Goal: Task Accomplishment & Management: Complete application form

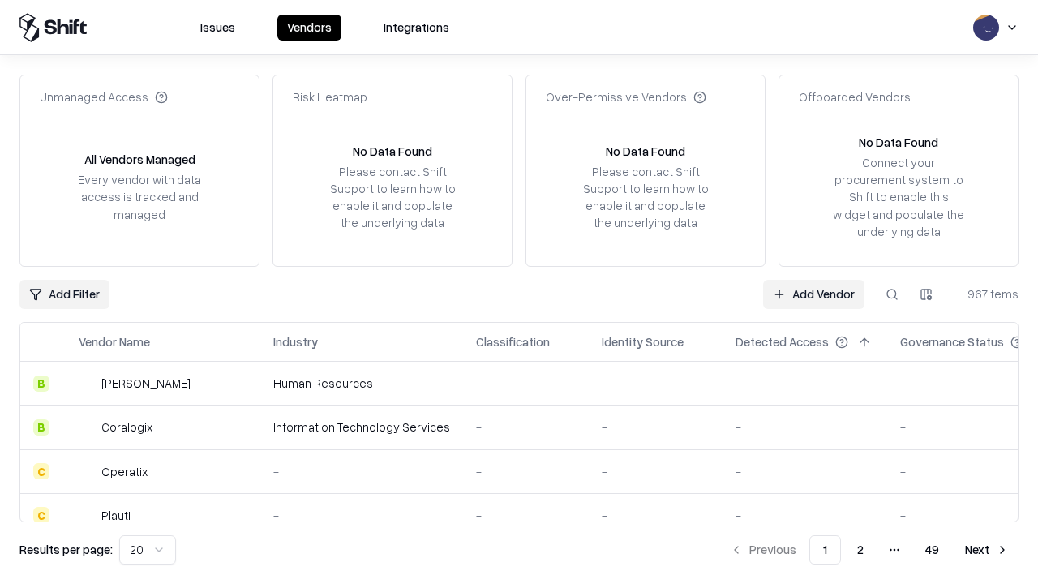
click at [813, 293] on link "Add Vendor" at bounding box center [813, 294] width 101 height 29
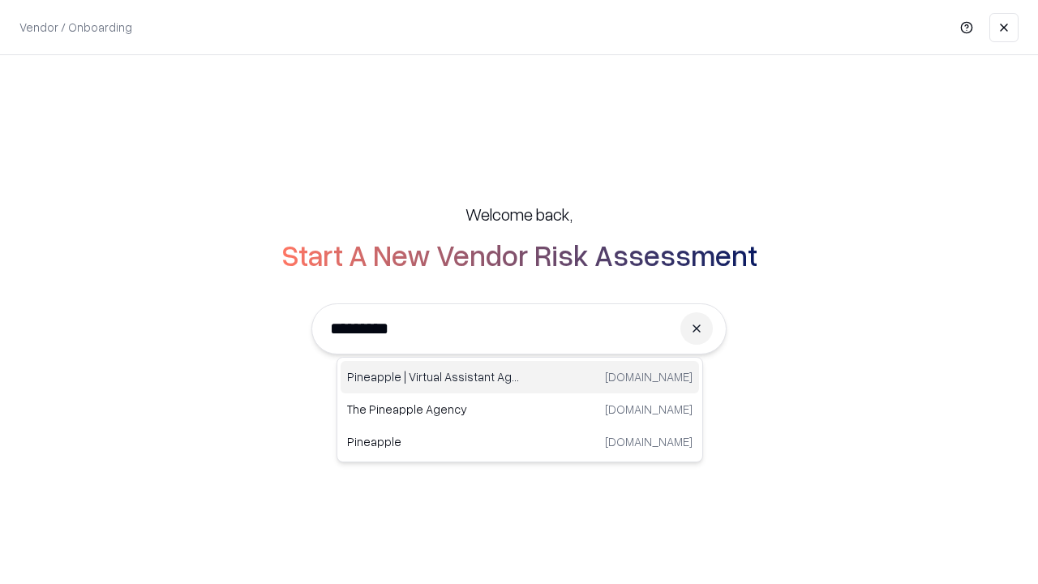
click at [520, 377] on div "Pineapple | Virtual Assistant Agency [DOMAIN_NAME]" at bounding box center [520, 377] width 358 height 32
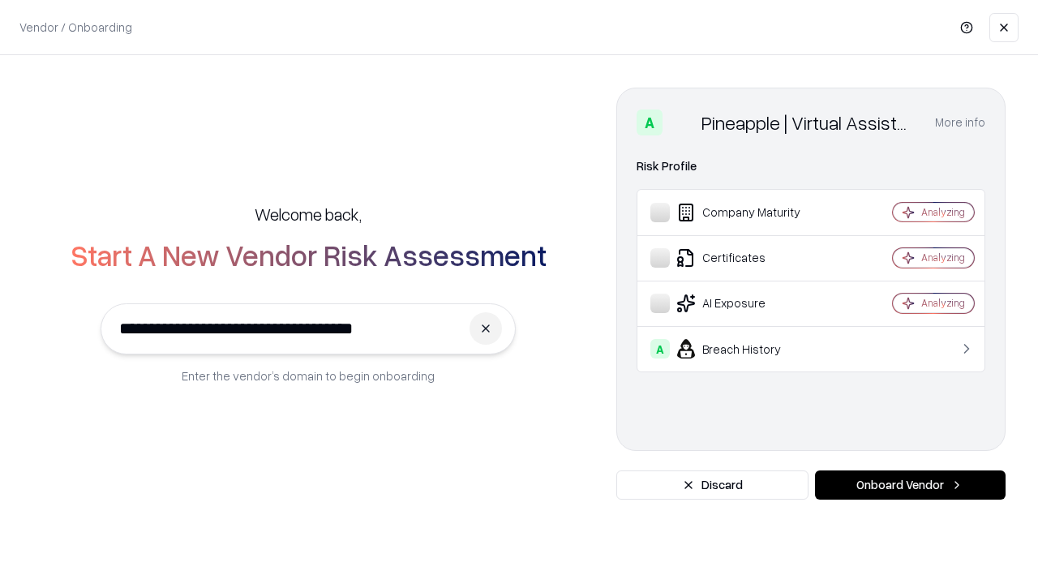
type input "**********"
click at [910, 485] on button "Onboard Vendor" at bounding box center [910, 484] width 191 height 29
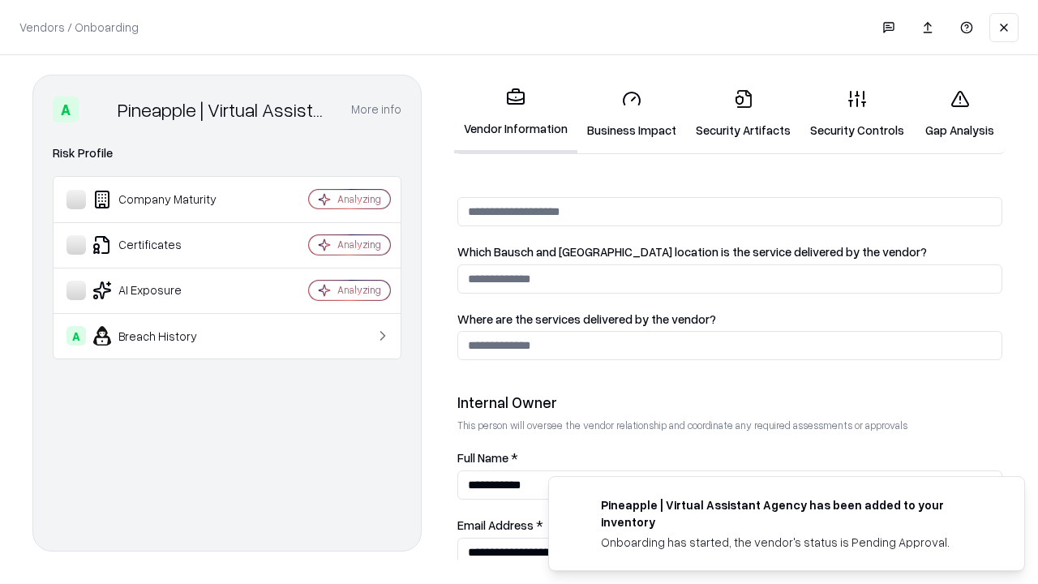
scroll to position [840, 0]
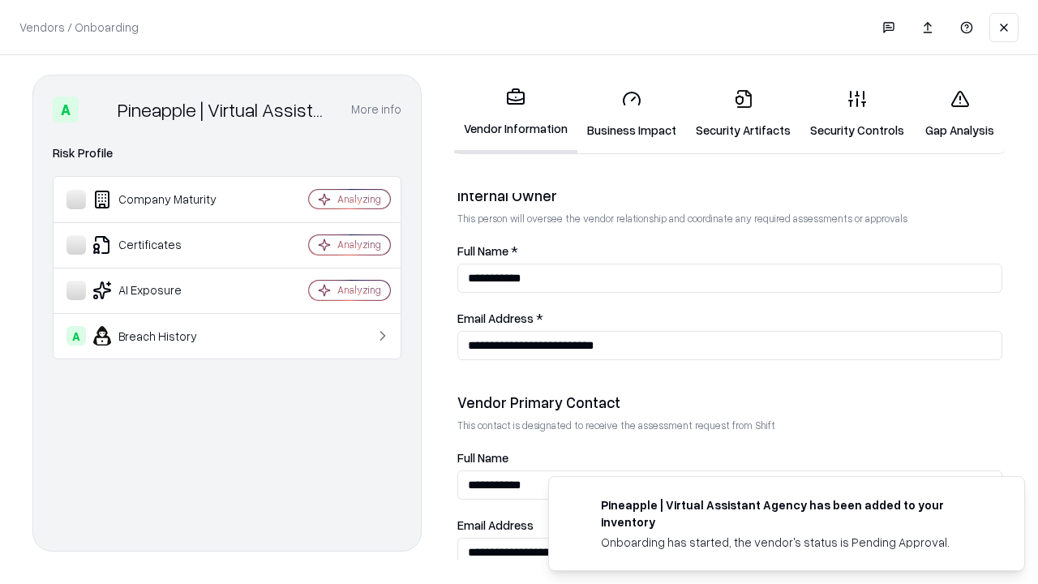
click at [632, 114] on link "Business Impact" at bounding box center [631, 113] width 109 height 75
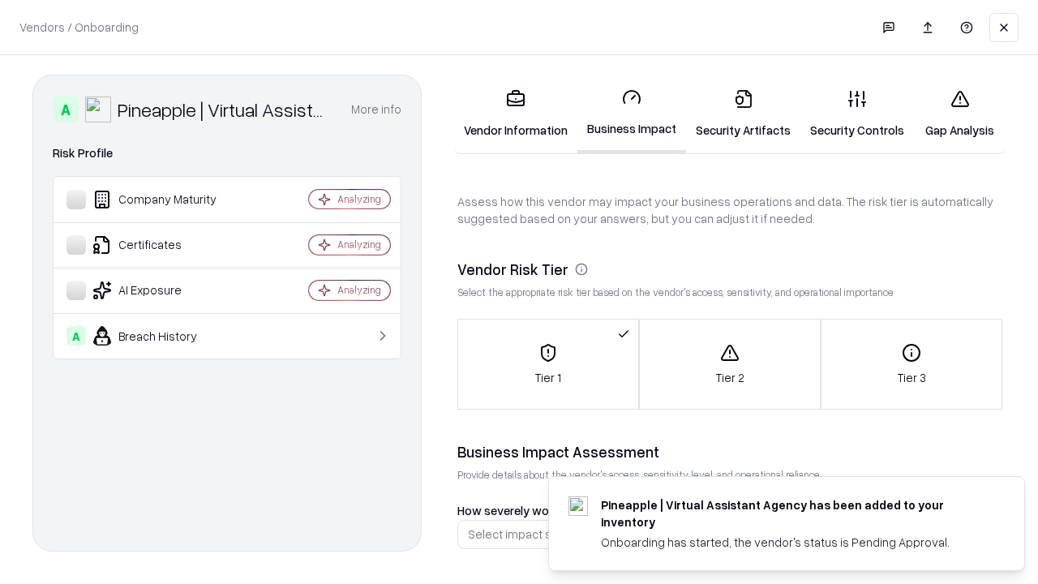
click at [959, 114] on link "Gap Analysis" at bounding box center [960, 113] width 92 height 75
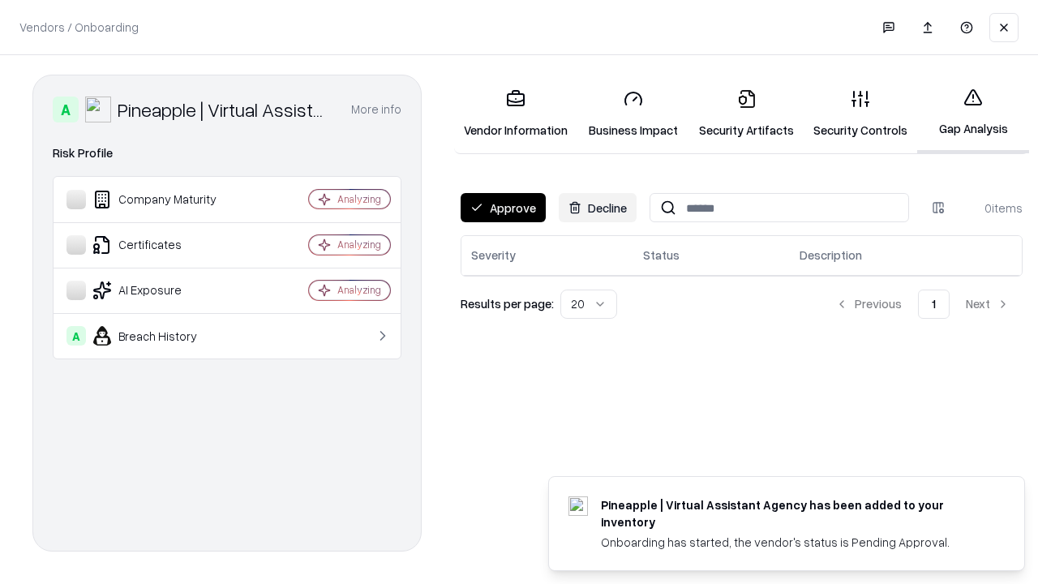
click at [503, 208] on button "Approve" at bounding box center [502, 207] width 85 height 29
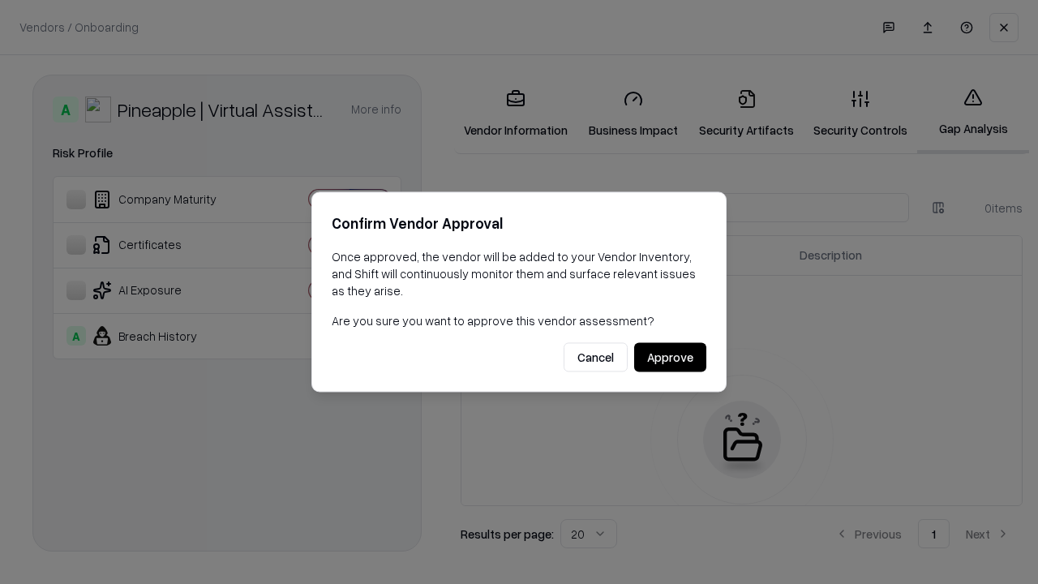
click at [670, 357] on button "Approve" at bounding box center [670, 357] width 72 height 29
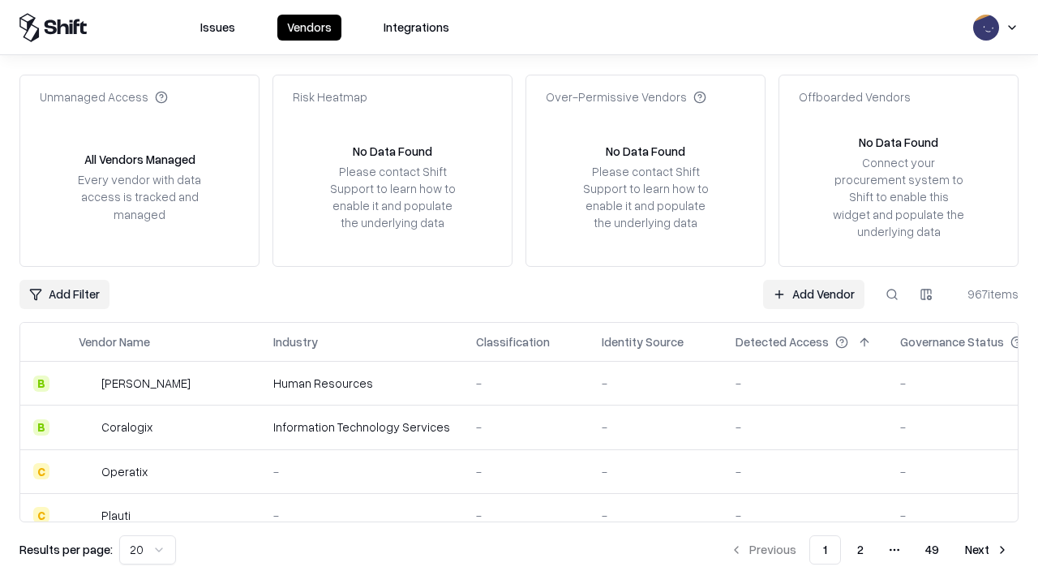
type input "**********"
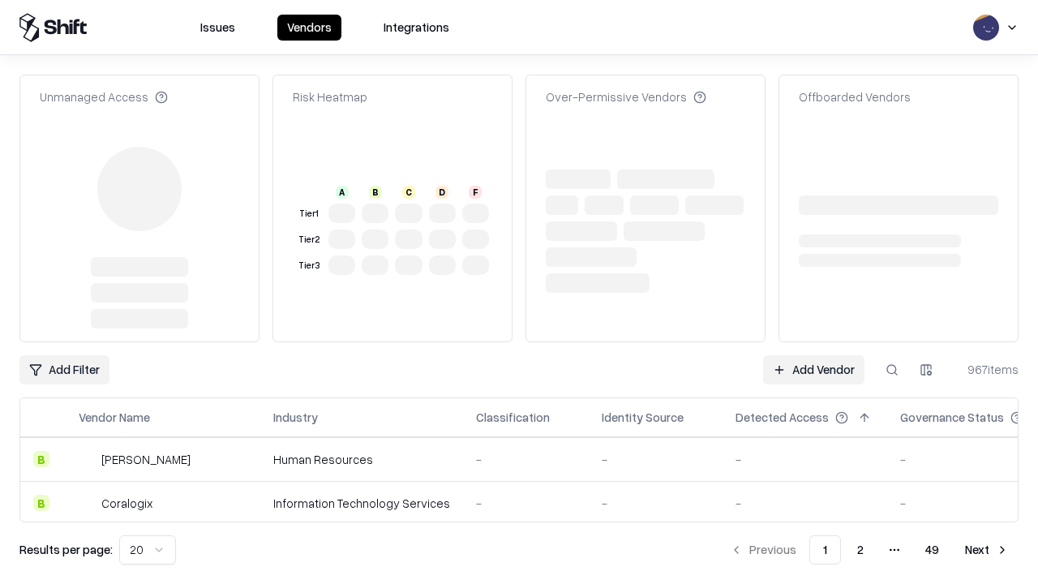
click at [813, 355] on link "Add Vendor" at bounding box center [813, 369] width 101 height 29
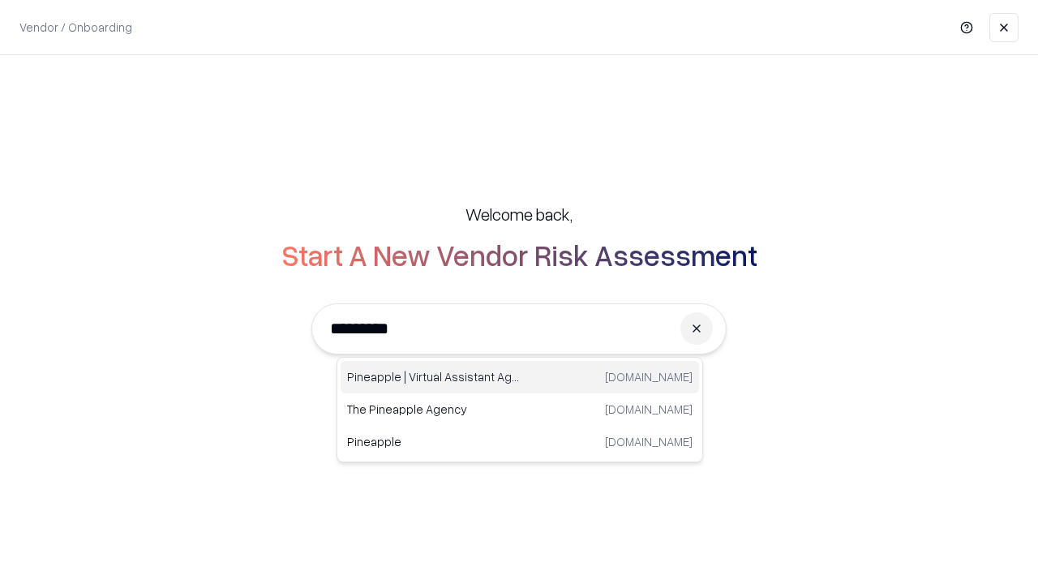
click at [520, 377] on div "Pineapple | Virtual Assistant Agency [DOMAIN_NAME]" at bounding box center [520, 377] width 358 height 32
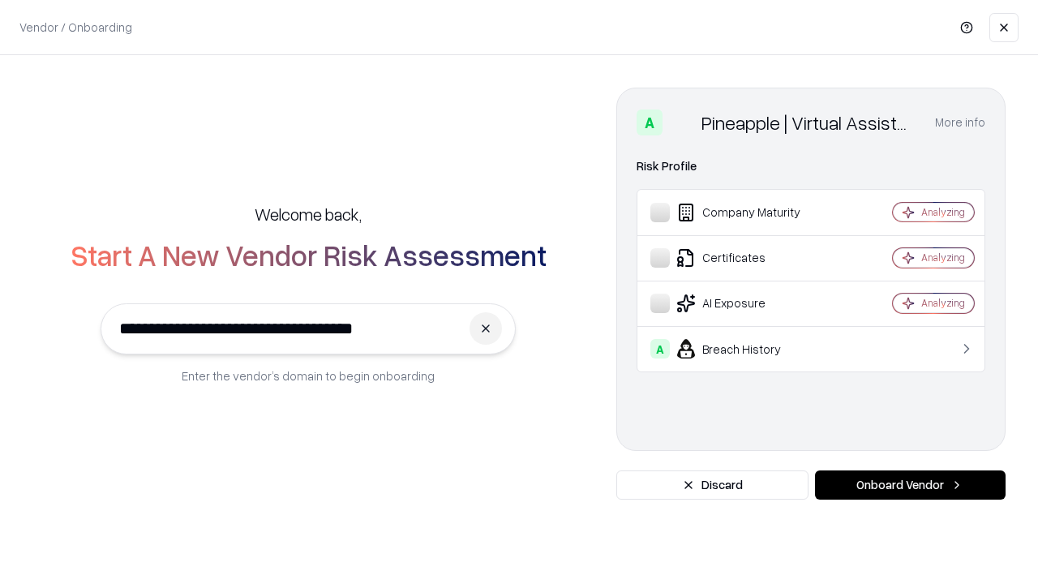
type input "**********"
click at [910, 485] on button "Onboard Vendor" at bounding box center [910, 484] width 191 height 29
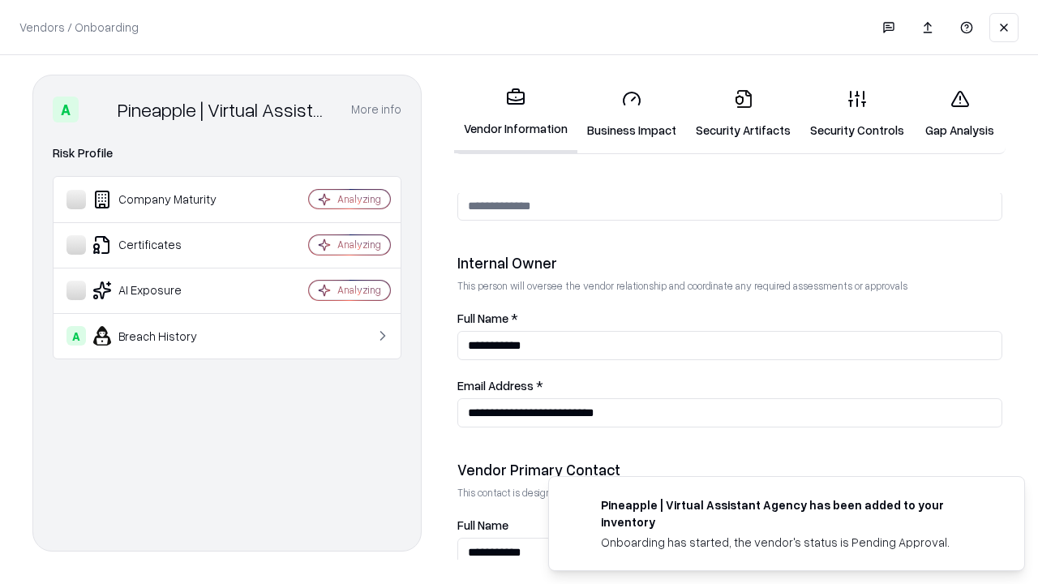
scroll to position [840, 0]
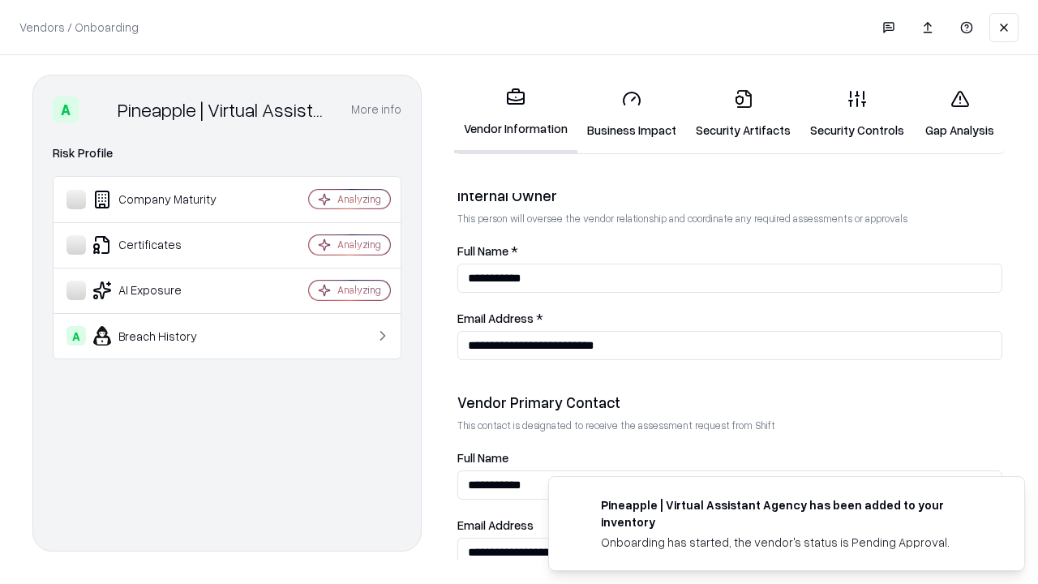
click at [959, 114] on link "Gap Analysis" at bounding box center [960, 113] width 92 height 75
